Goal: Task Accomplishment & Management: Use online tool/utility

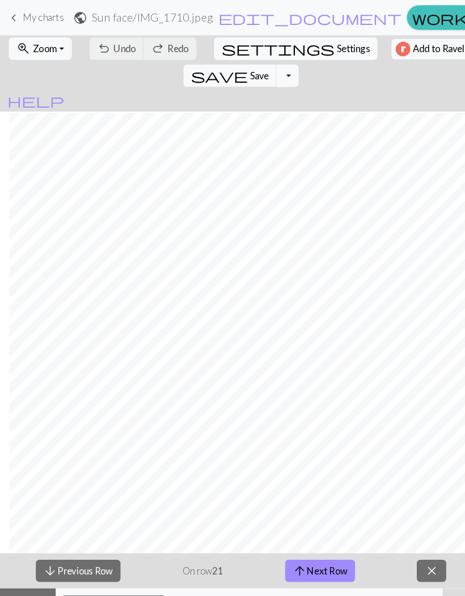
scroll to position [967, 238]
click at [57, 42] on button "zoom_in Zoom Zoom" at bounding box center [38, 47] width 61 height 22
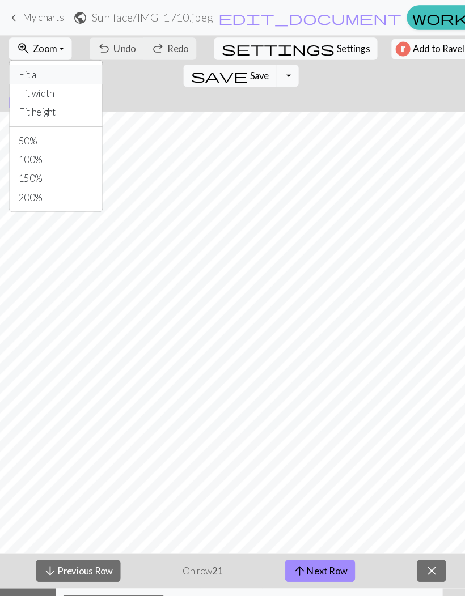
click at [61, 66] on button "Fit all" at bounding box center [54, 72] width 90 height 18
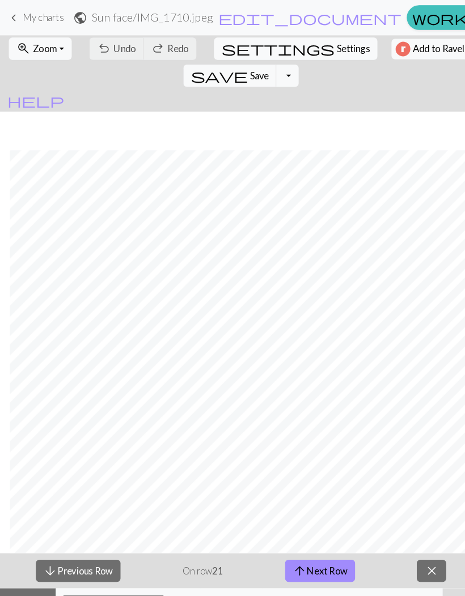
scroll to position [372, 412]
click at [308, 552] on button "arrow_upward Next Row" at bounding box center [308, 551] width 67 height 22
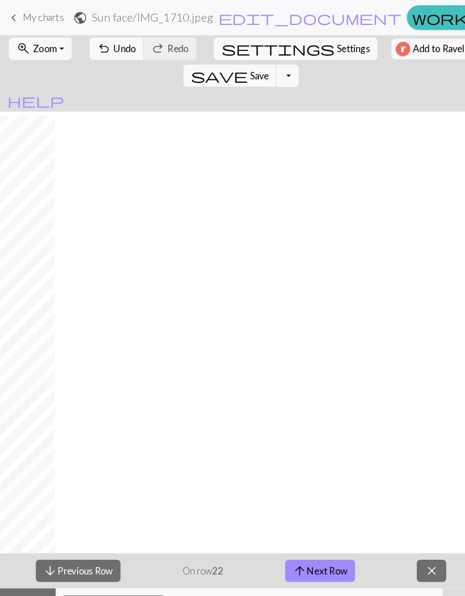
scroll to position [377, 0]
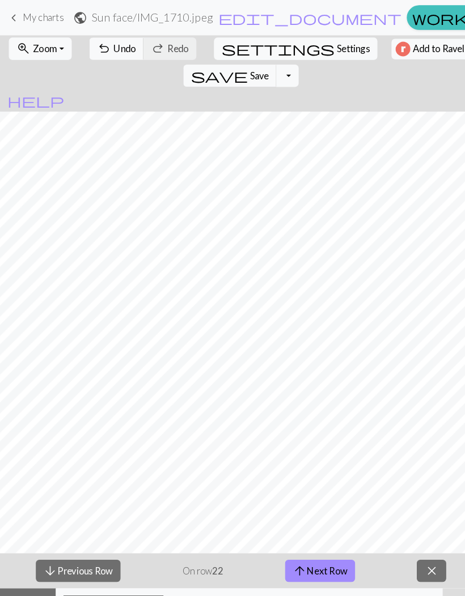
click at [315, 557] on button "arrow_upward Next Row" at bounding box center [308, 551] width 67 height 22
click at [334, 545] on button "arrow_upward Next Row" at bounding box center [308, 551] width 67 height 22
click at [327, 547] on button "arrow_upward Next Row" at bounding box center [308, 551] width 67 height 22
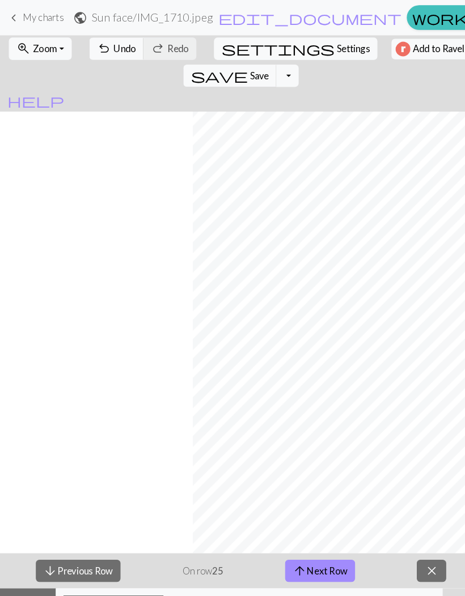
scroll to position [376, 374]
click at [311, 543] on button "arrow_upward Next Row" at bounding box center [308, 551] width 67 height 22
click at [318, 546] on button "arrow_upward Next Row" at bounding box center [308, 551] width 67 height 22
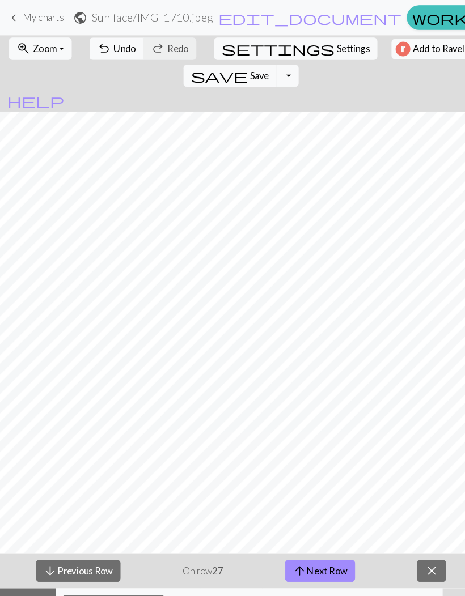
click at [323, 542] on button "arrow_upward Next Row" at bounding box center [308, 551] width 67 height 22
click at [320, 540] on button "arrow_upward Next Row" at bounding box center [308, 551] width 67 height 22
click at [325, 546] on button "arrow_upward Next Row" at bounding box center [308, 551] width 67 height 22
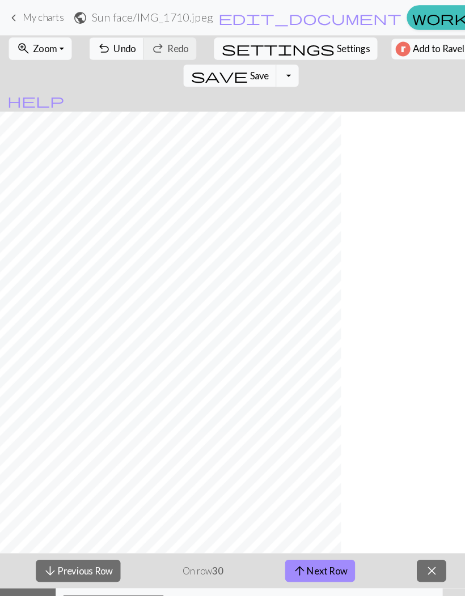
scroll to position [377, 0]
click at [320, 554] on button "arrow_upward Next Row" at bounding box center [308, 551] width 67 height 22
click at [312, 548] on button "arrow_upward Next Row" at bounding box center [308, 551] width 67 height 22
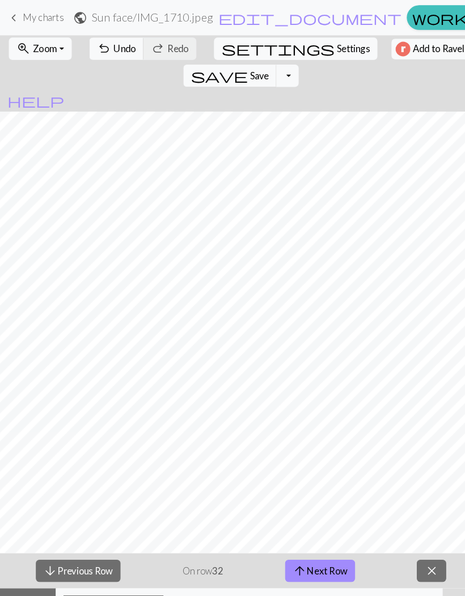
click at [315, 556] on button "arrow_upward Next Row" at bounding box center [308, 551] width 67 height 22
click at [329, 548] on button "arrow_upward Next Row" at bounding box center [308, 551] width 67 height 22
click at [332, 551] on button "arrow_upward Next Row" at bounding box center [308, 551] width 67 height 22
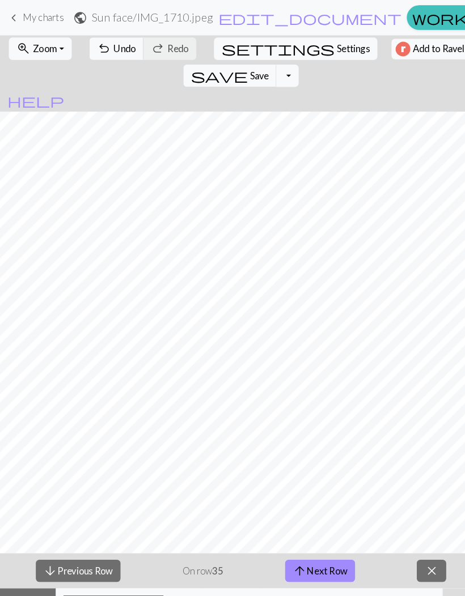
scroll to position [366, 408]
click at [304, 547] on button "arrow_upward Next Row" at bounding box center [308, 551] width 67 height 22
click at [259, 67] on span "Save" at bounding box center [250, 72] width 18 height 11
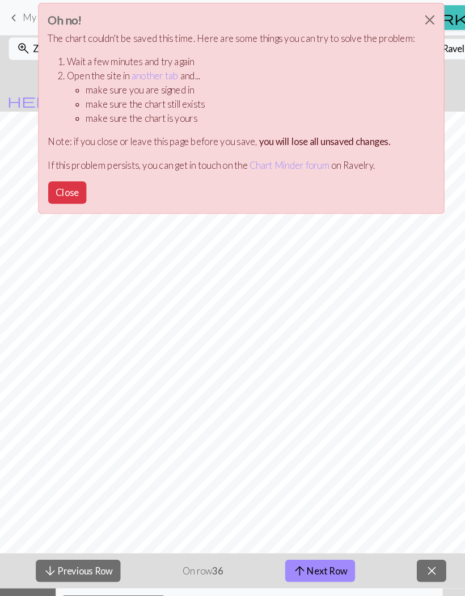
click at [412, 22] on button "Close" at bounding box center [414, 19] width 27 height 32
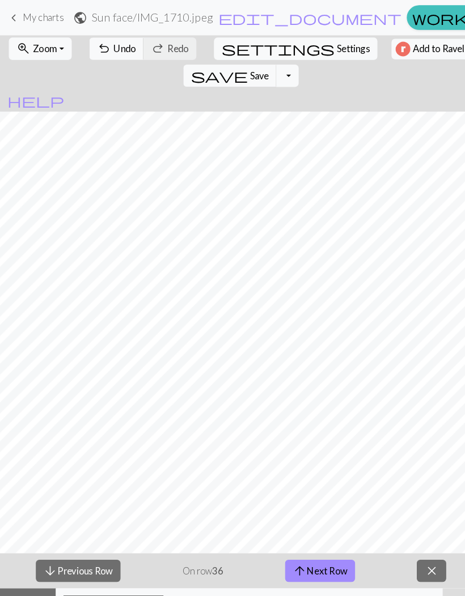
click at [259, 67] on span "Save" at bounding box center [250, 72] width 18 height 11
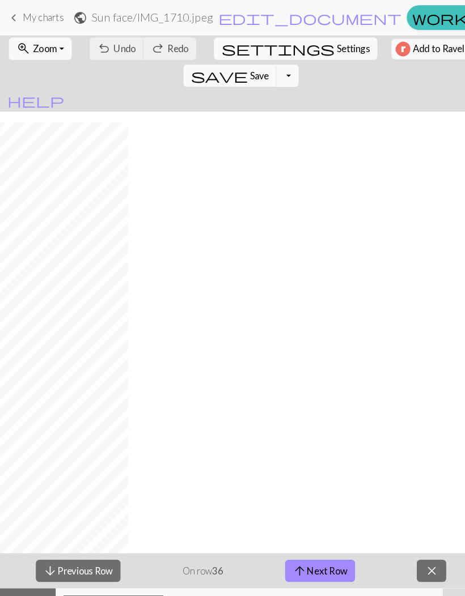
scroll to position [376, 67]
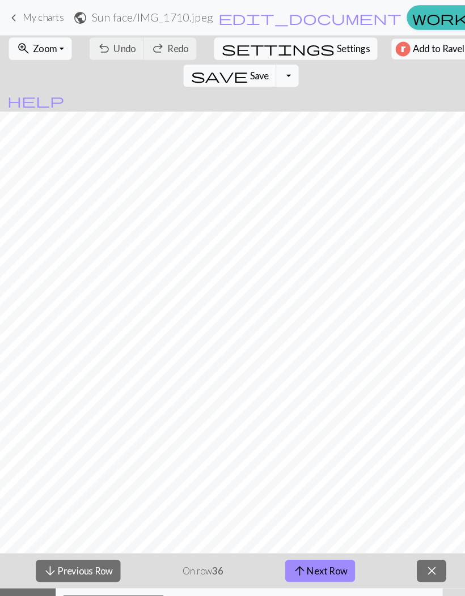
click at [324, 547] on button "arrow_upward Next Row" at bounding box center [308, 551] width 67 height 22
click at [325, 550] on button "arrow_upward Next Row" at bounding box center [308, 551] width 67 height 22
click at [333, 551] on button "arrow_upward Next Row" at bounding box center [308, 551] width 67 height 22
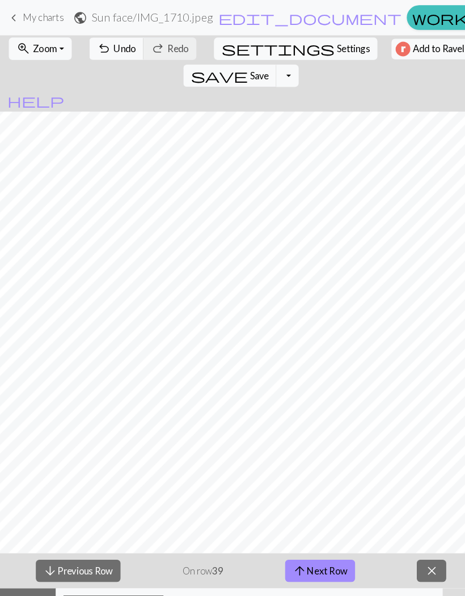
scroll to position [354, 303]
click at [316, 554] on button "arrow_upward Next Row" at bounding box center [308, 551] width 67 height 22
click at [316, 543] on button "arrow_upward Next Row" at bounding box center [308, 551] width 67 height 22
click at [267, 62] on button "save Save Save" at bounding box center [222, 73] width 90 height 22
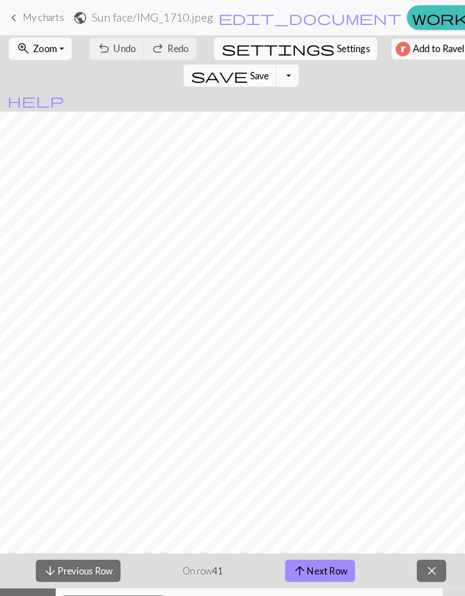
click at [423, 553] on span "close" at bounding box center [416, 551] width 14 height 16
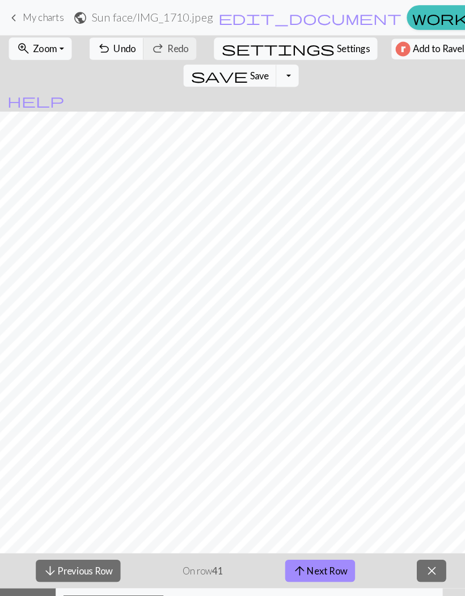
click at [39, 50] on span "Zoom" at bounding box center [43, 46] width 23 height 11
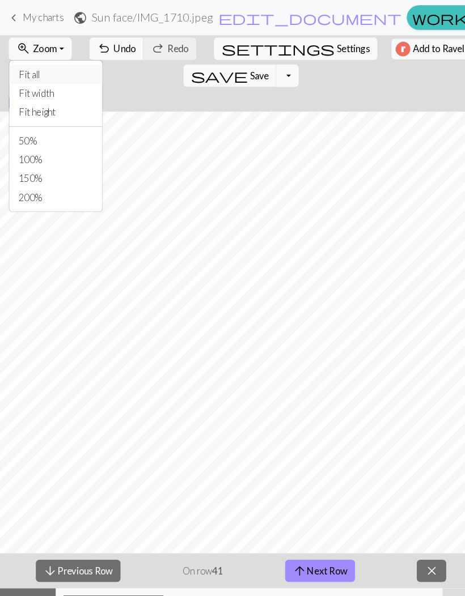
click at [44, 69] on button "Fit all" at bounding box center [54, 72] width 90 height 18
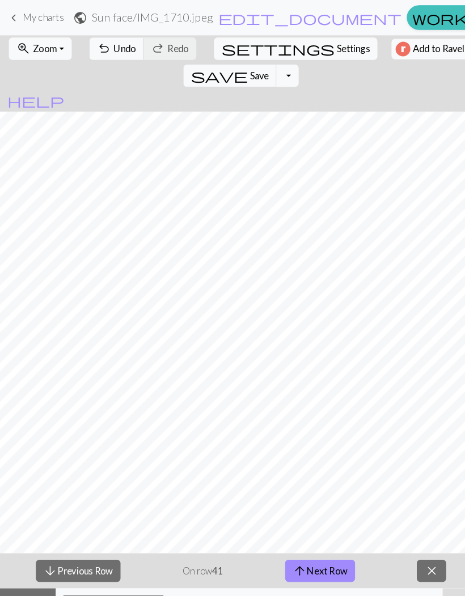
scroll to position [331, 110]
click at [238, 65] on span "save" at bounding box center [211, 73] width 54 height 16
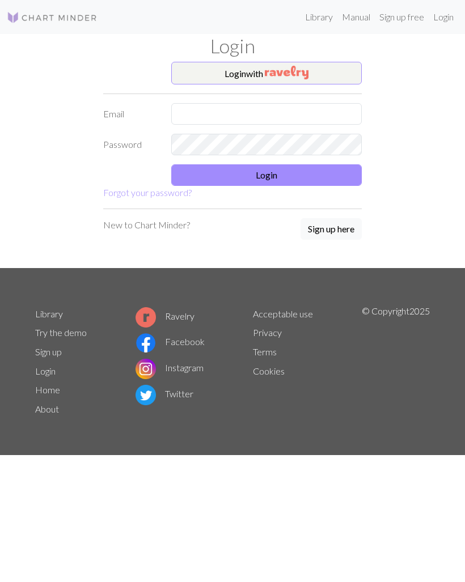
click at [322, 72] on button "Login with" at bounding box center [266, 73] width 190 height 23
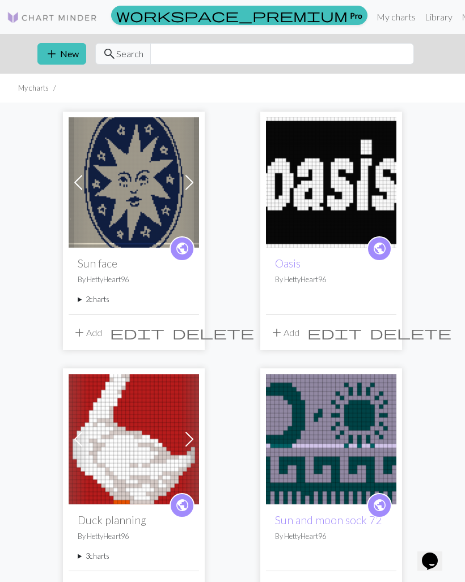
click at [190, 185] on span at bounding box center [189, 182] width 18 height 18
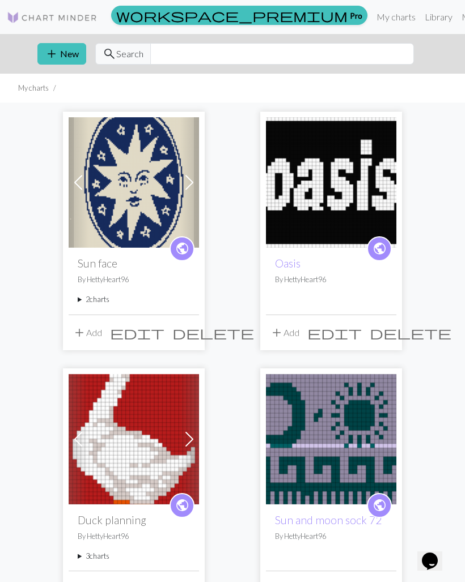
click at [73, 177] on span at bounding box center [78, 182] width 18 height 18
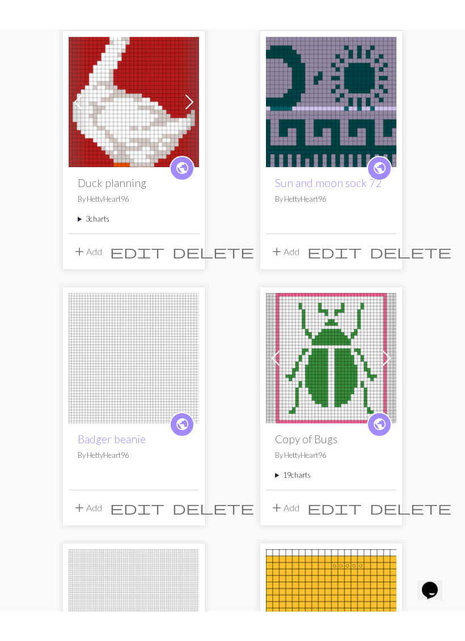
scroll to position [367, 0]
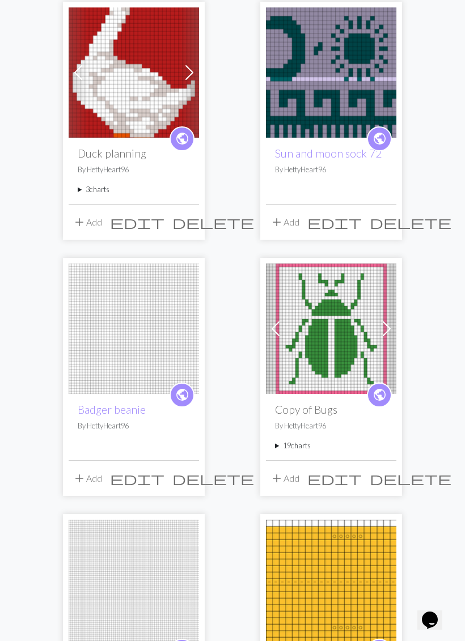
click at [390, 394] on link "public" at bounding box center [379, 394] width 25 height 25
click at [390, 393] on link "public" at bounding box center [379, 394] width 25 height 25
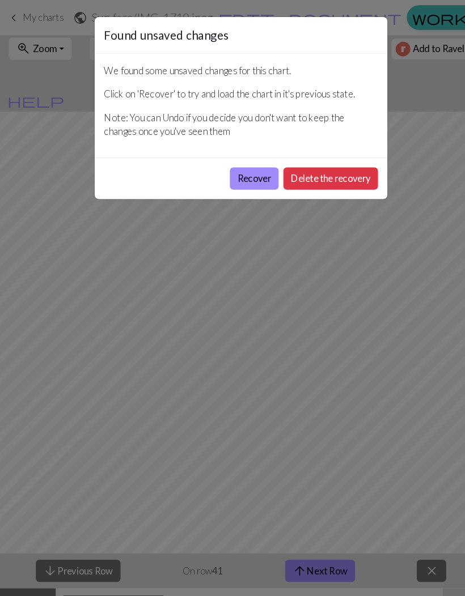
click at [253, 177] on button "Recover" at bounding box center [245, 172] width 47 height 22
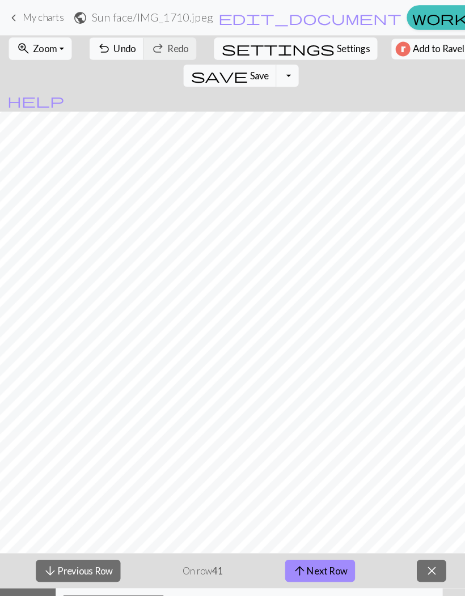
scroll to position [134, 49]
click at [66, 50] on button "zoom_in Zoom Zoom" at bounding box center [38, 47] width 61 height 22
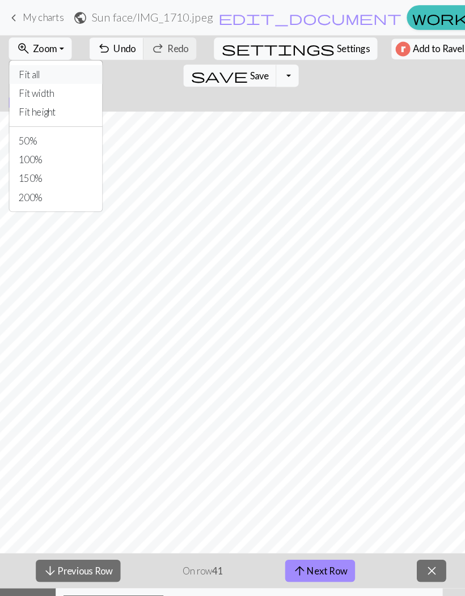
click at [55, 65] on button "Fit all" at bounding box center [54, 72] width 90 height 18
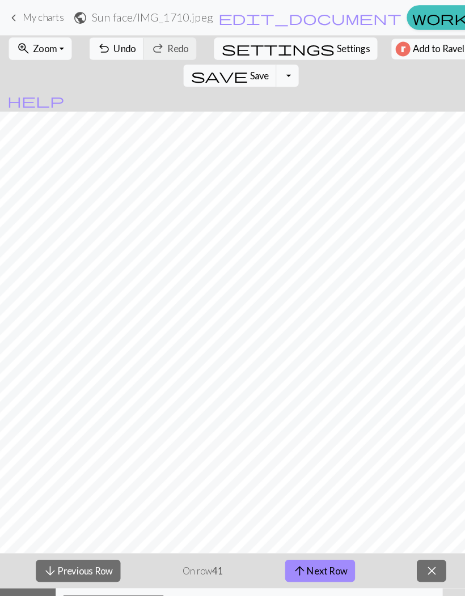
scroll to position [322, 358]
click at [317, 551] on button "arrow_upward Next Row" at bounding box center [308, 551] width 67 height 22
click at [319, 544] on button "arrow_upward Next Row" at bounding box center [308, 551] width 67 height 22
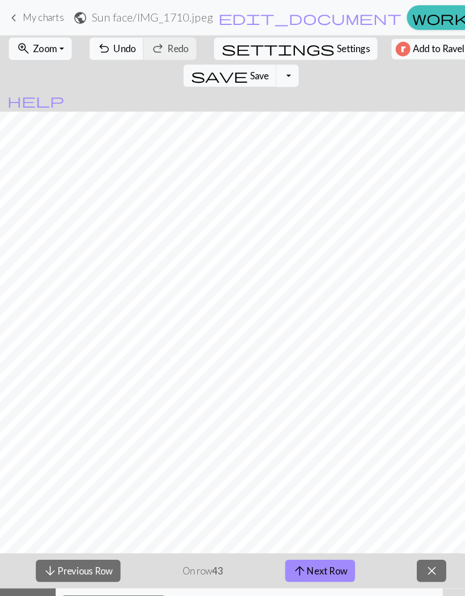
click at [317, 547] on button "arrow_upward Next Row" at bounding box center [308, 551] width 67 height 22
click at [326, 554] on button "arrow_upward Next Row" at bounding box center [308, 551] width 67 height 22
click at [317, 551] on button "arrow_upward Next Row" at bounding box center [308, 551] width 67 height 22
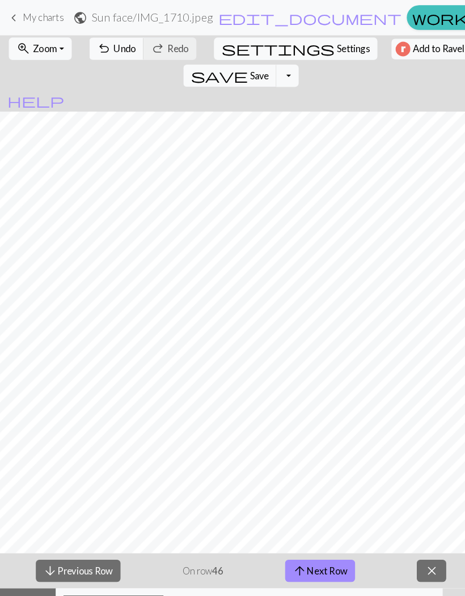
click at [259, 67] on span "Save" at bounding box center [250, 72] width 18 height 11
